Goal: Information Seeking & Learning: Check status

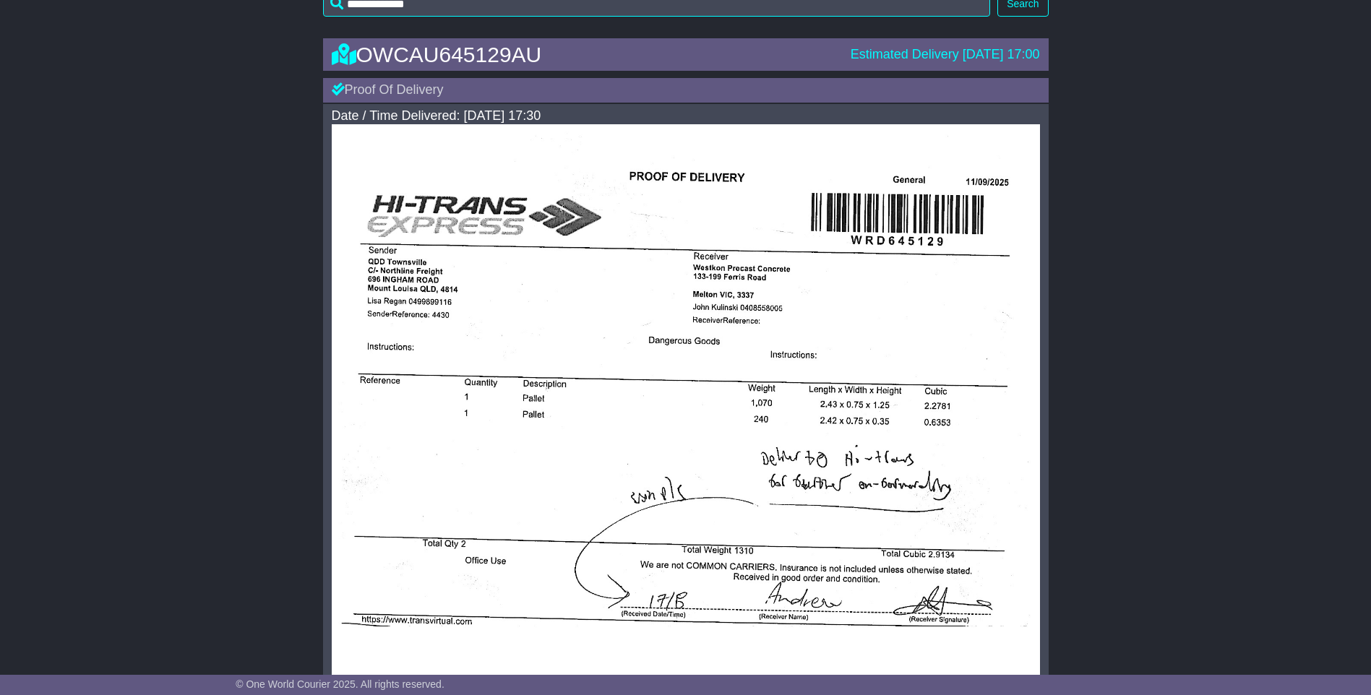
scroll to position [217, 0]
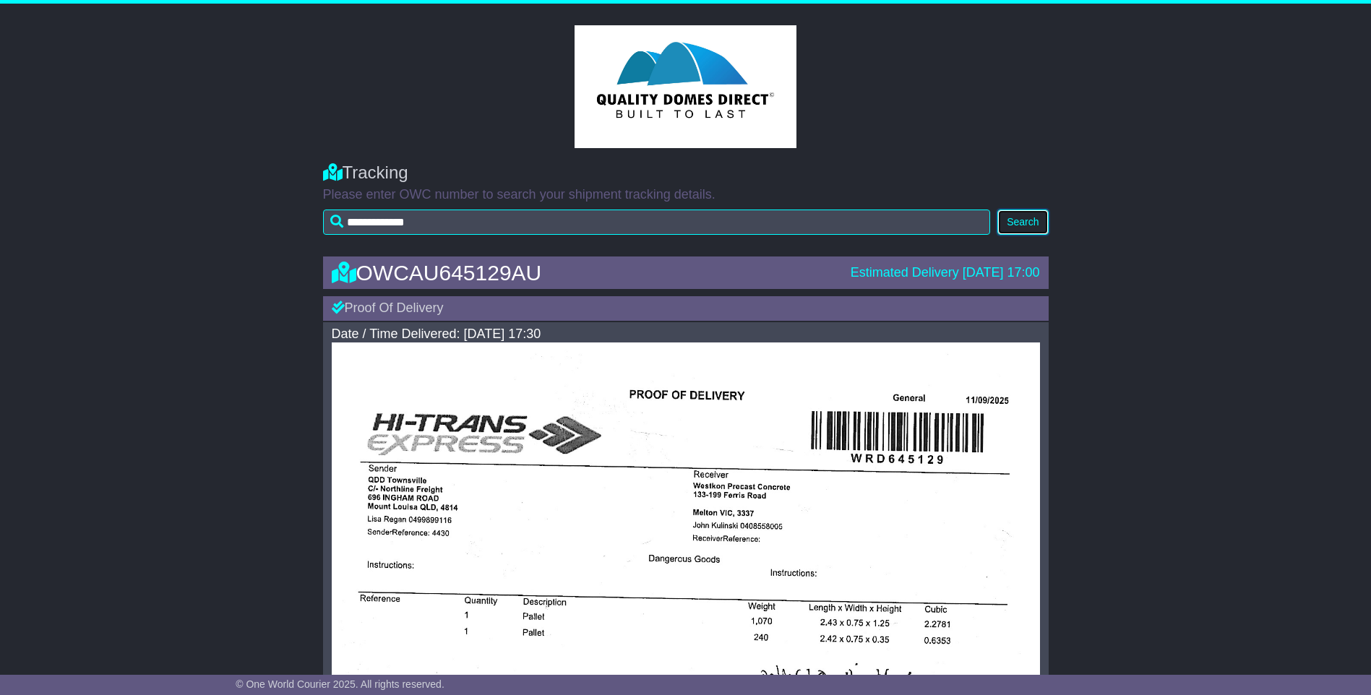
click at [1026, 215] on button "Search" at bounding box center [1022, 222] width 51 height 25
click at [1025, 223] on button "Search" at bounding box center [1022, 222] width 51 height 25
click at [1027, 225] on button "Search" at bounding box center [1022, 222] width 51 height 25
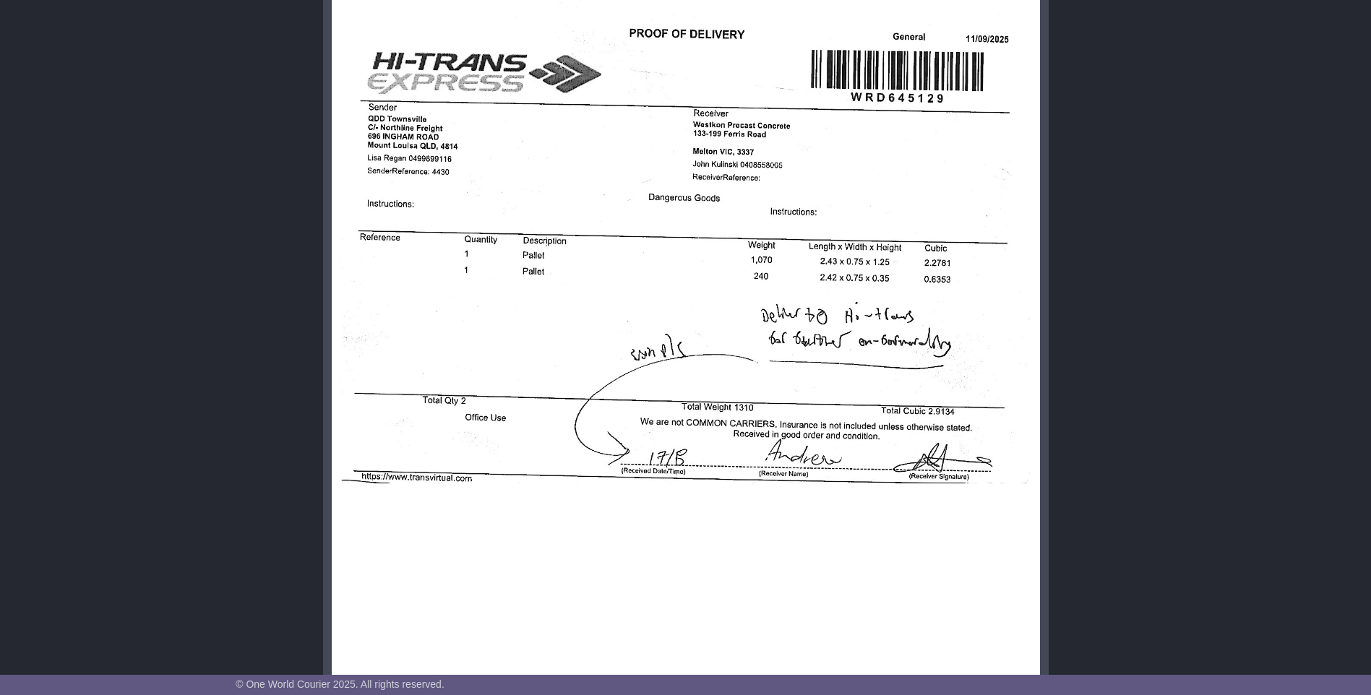
scroll to position [578, 0]
